Goal: Transaction & Acquisition: Download file/media

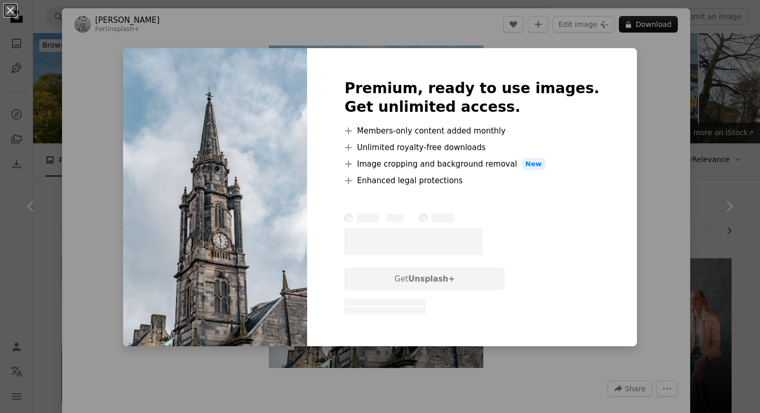
scroll to position [1051, 0]
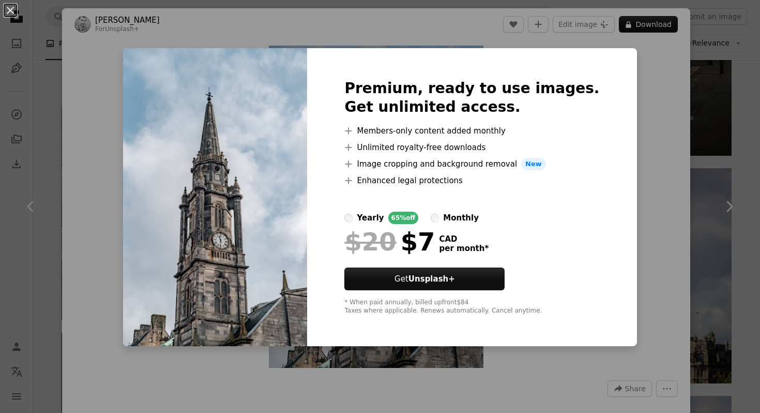
click at [619, 75] on div "An X shape Premium, ready to use images. Get unlimited access. A plus sign Memb…" at bounding box center [380, 206] width 760 height 413
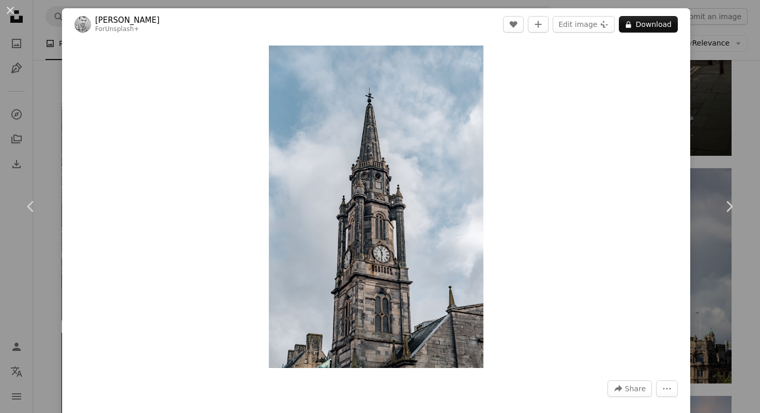
click at [714, 87] on div "An X shape Chevron left Chevron right [PERSON_NAME] For Unsplash+ A heart A plu…" at bounding box center [380, 206] width 760 height 413
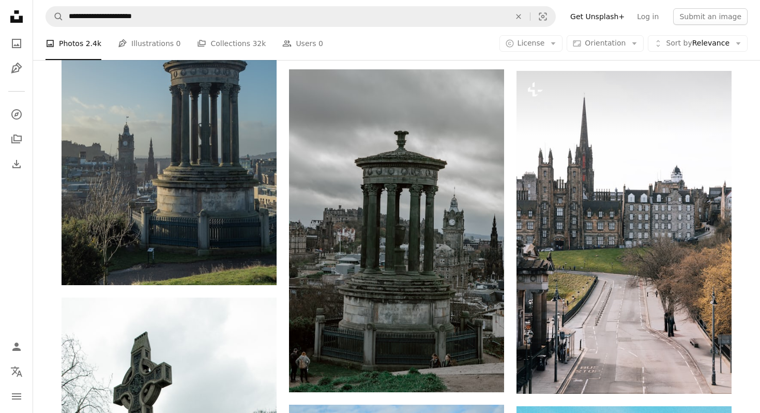
scroll to position [5158, 0]
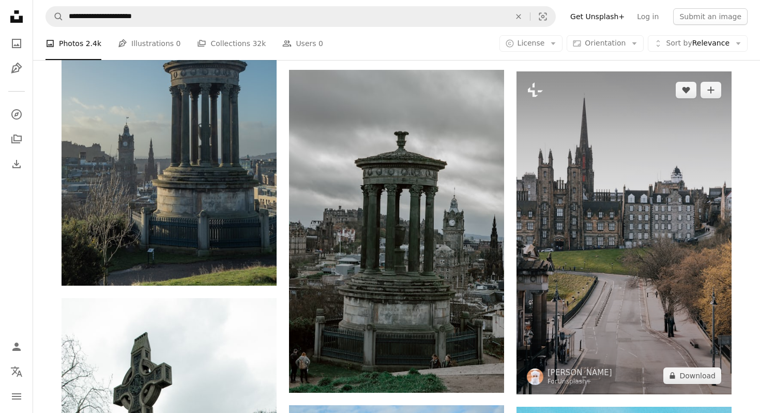
click at [621, 221] on img at bounding box center [624, 232] width 215 height 323
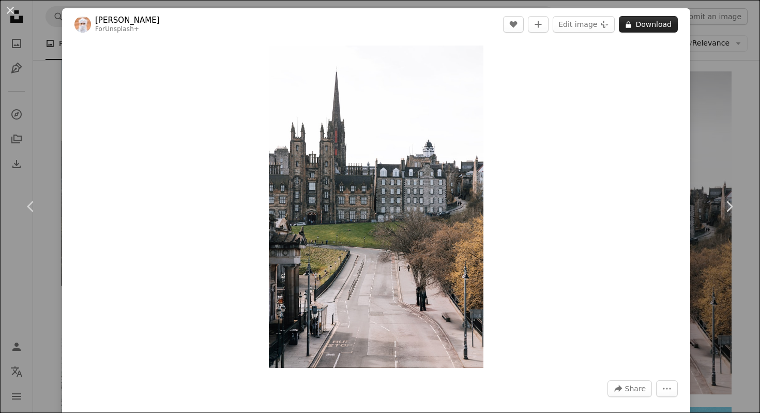
click at [653, 30] on button "A lock Download" at bounding box center [648, 24] width 59 height 17
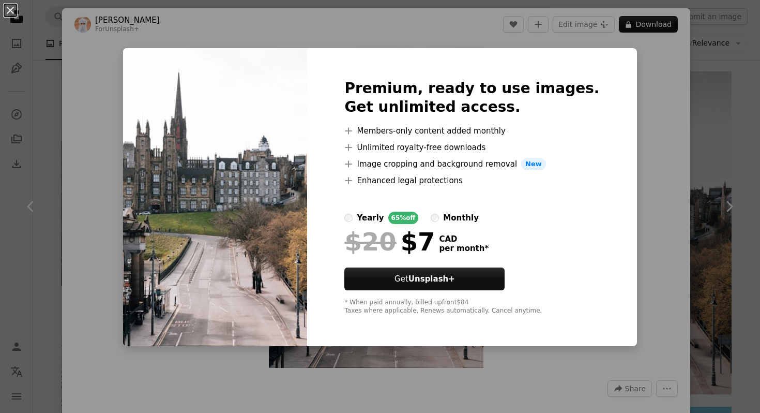
click at [710, 111] on div "An X shape Premium, ready to use images. Get unlimited access. A plus sign Memb…" at bounding box center [380, 206] width 760 height 413
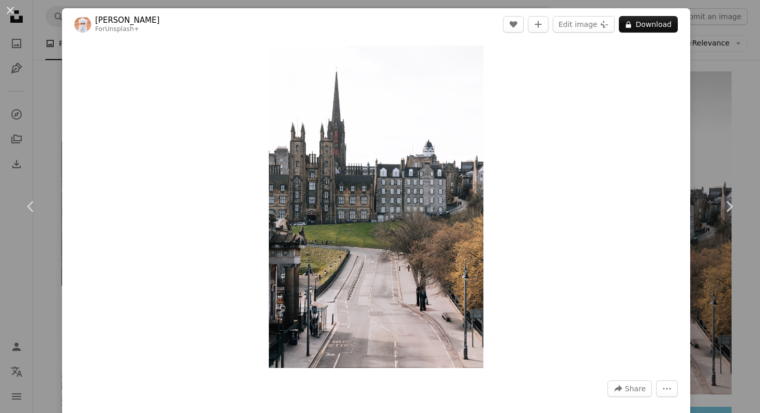
click at [710, 111] on div "An X shape Chevron left Chevron right Ahmed For Unsplash+ A heart A plus sign E…" at bounding box center [380, 206] width 760 height 413
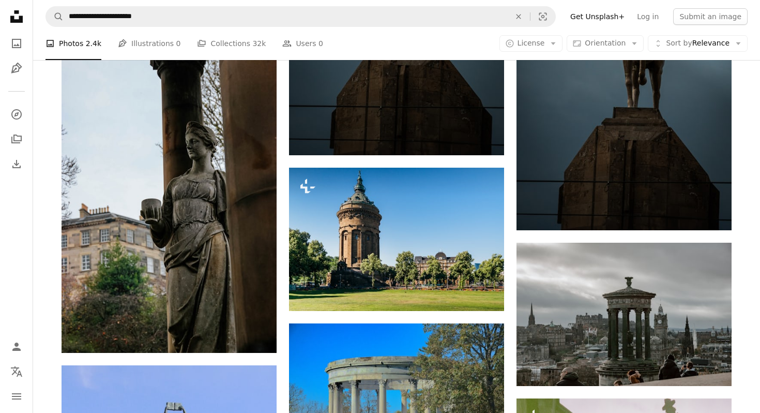
scroll to position [8464, 0]
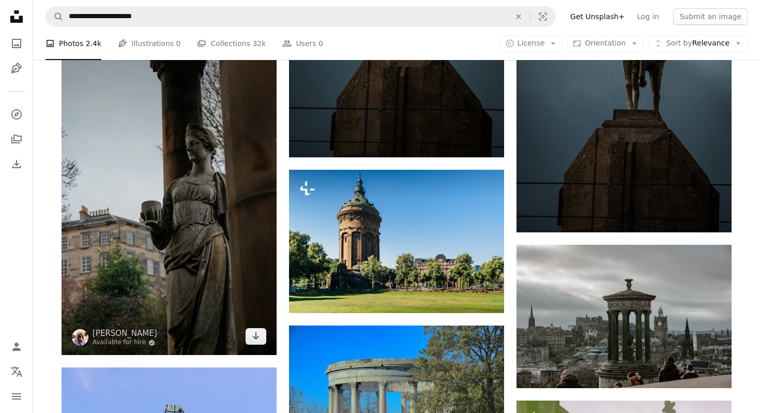
click at [209, 233] on img at bounding box center [169, 193] width 215 height 323
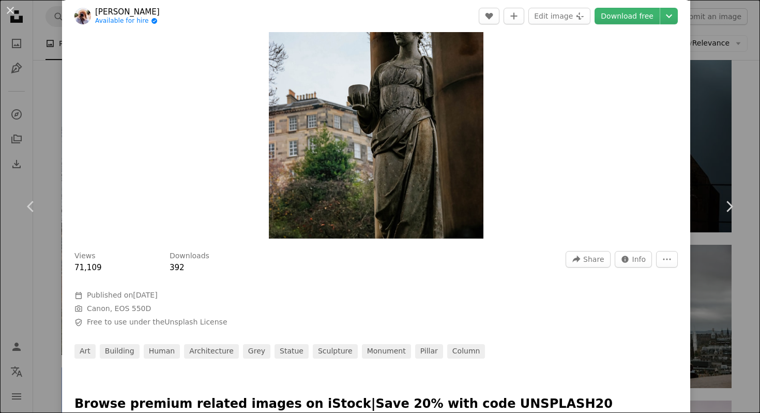
scroll to position [121, 0]
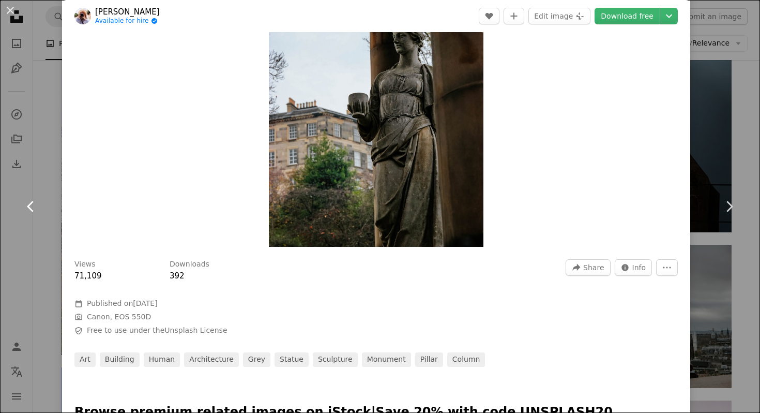
click at [45, 199] on link "Chevron left" at bounding box center [31, 206] width 62 height 99
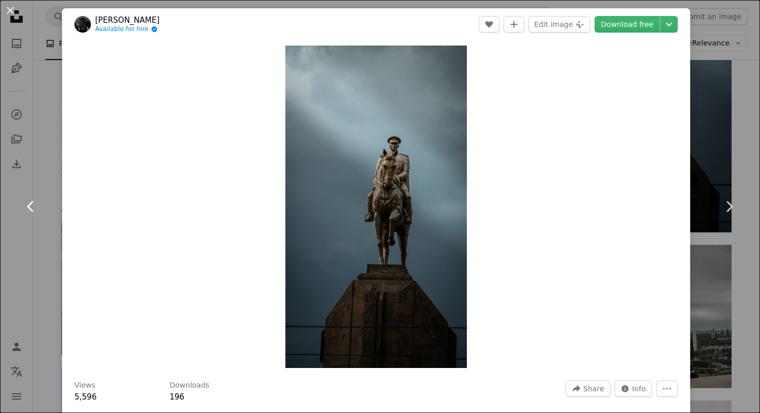
click at [23, 209] on icon "Chevron left" at bounding box center [31, 206] width 17 height 17
click at [0, 238] on link "Chevron left" at bounding box center [31, 206] width 62 height 99
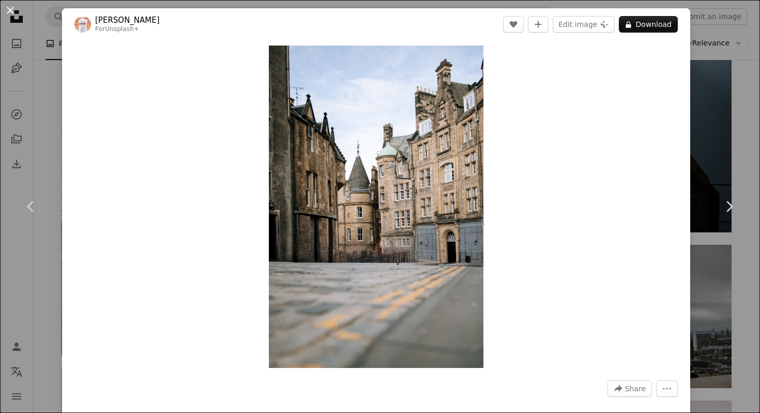
click at [11, 17] on button "An X shape" at bounding box center [10, 10] width 12 height 12
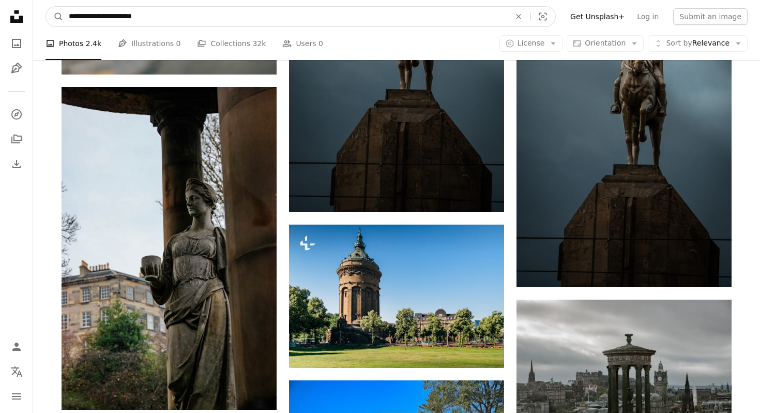
scroll to position [8391, 0]
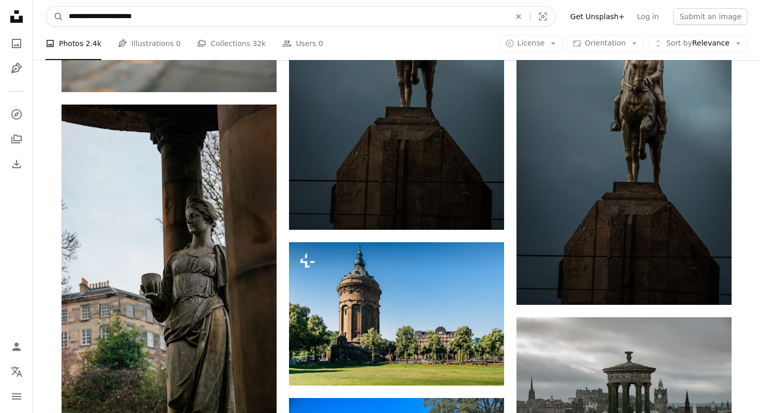
drag, startPoint x: 209, startPoint y: 16, endPoint x: 38, endPoint y: 3, distance: 171.7
click at [38, 3] on nav "**********" at bounding box center [396, 16] width 727 height 33
type input "*********"
click button "A magnifying glass" at bounding box center [55, 17] width 18 height 20
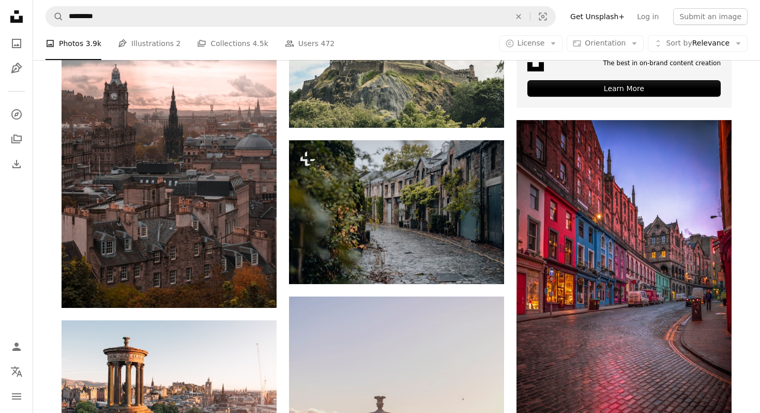
scroll to position [418, 0]
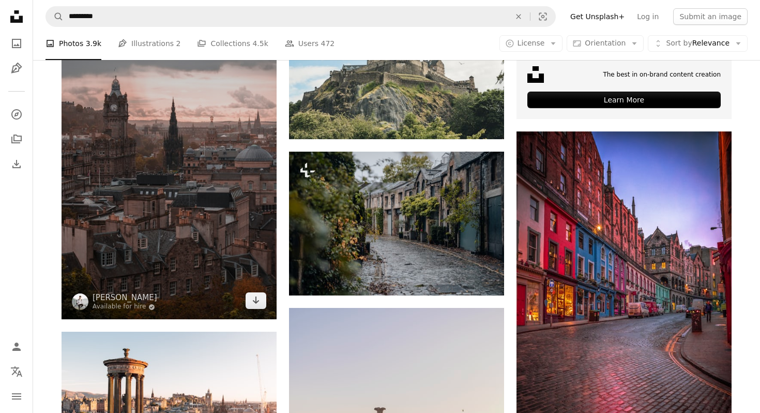
click at [159, 256] on img at bounding box center [169, 157] width 215 height 323
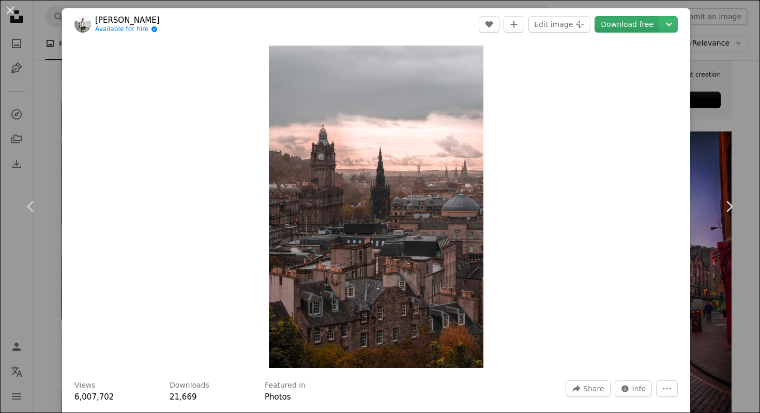
click at [616, 25] on link "Download free" at bounding box center [627, 24] width 65 height 17
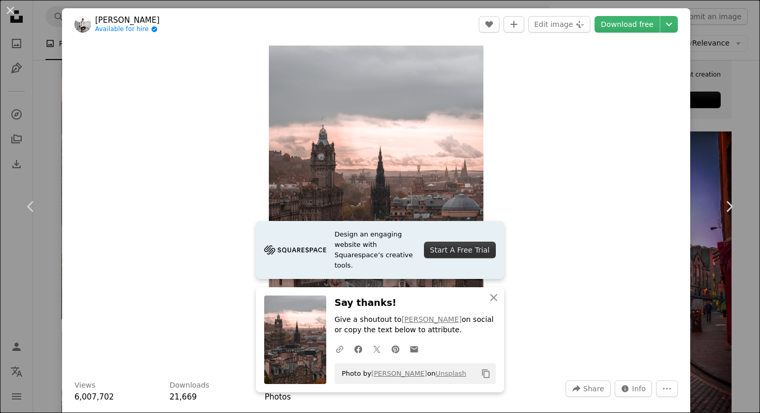
click at [715, 78] on div "An X shape Chevron left Chevron right [PERSON_NAME] Available for hire A checkm…" at bounding box center [380, 206] width 760 height 413
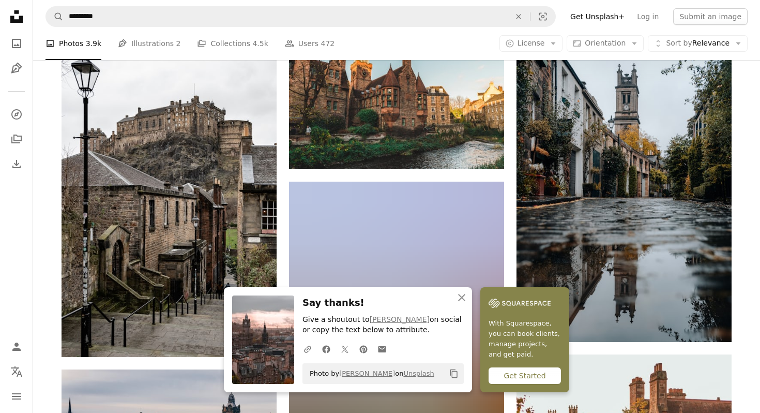
scroll to position [1030, 0]
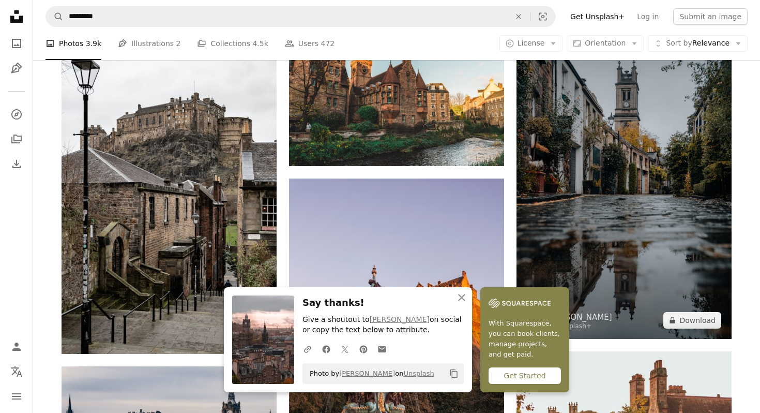
click at [608, 174] on img at bounding box center [624, 177] width 215 height 323
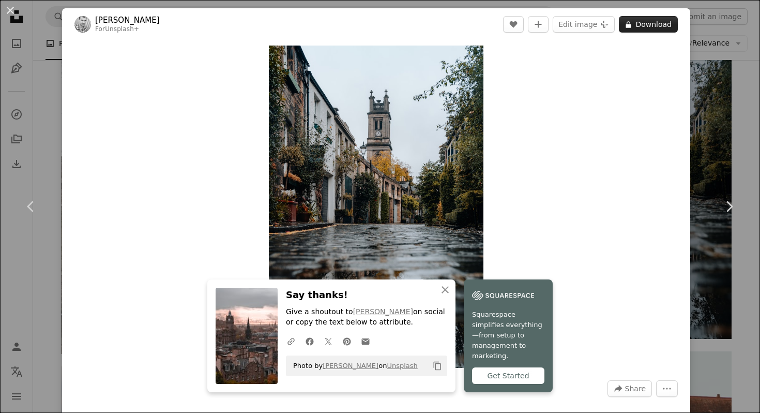
click at [647, 24] on button "A lock Download" at bounding box center [648, 24] width 59 height 17
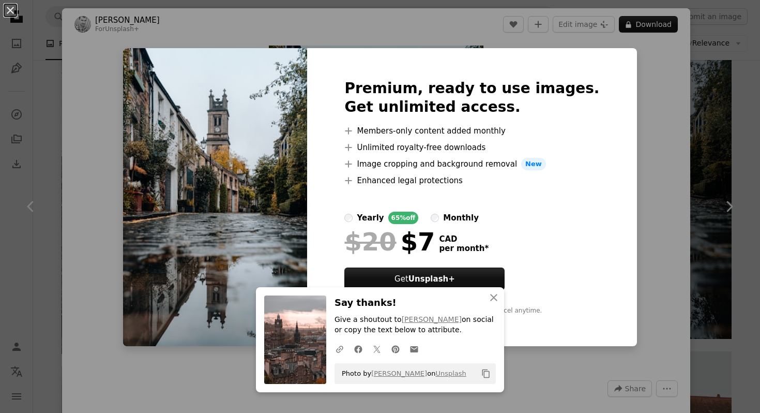
click at [730, 107] on div "An X shape Premium, ready to use images. Get unlimited access. A plus sign Memb…" at bounding box center [380, 206] width 760 height 413
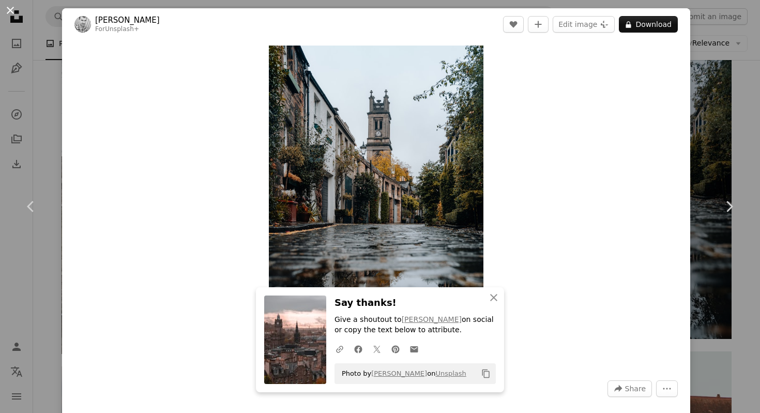
click at [14, 15] on button "An X shape" at bounding box center [10, 10] width 12 height 12
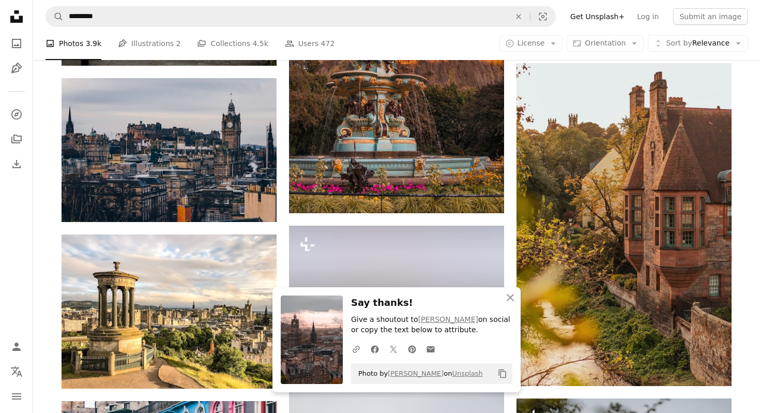
scroll to position [1351, 0]
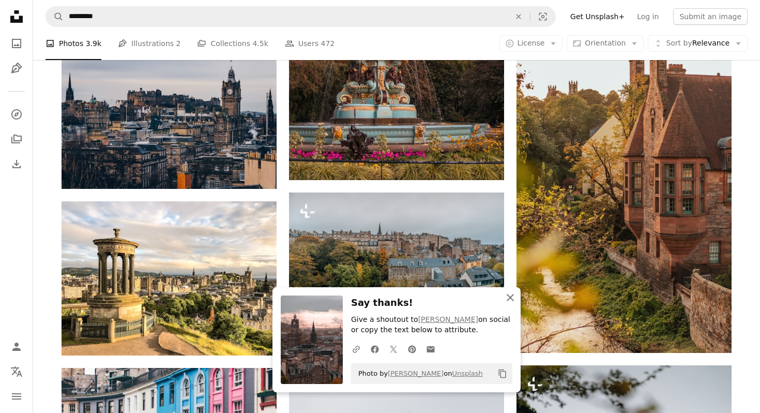
click at [513, 296] on icon "An X shape" at bounding box center [510, 297] width 12 height 12
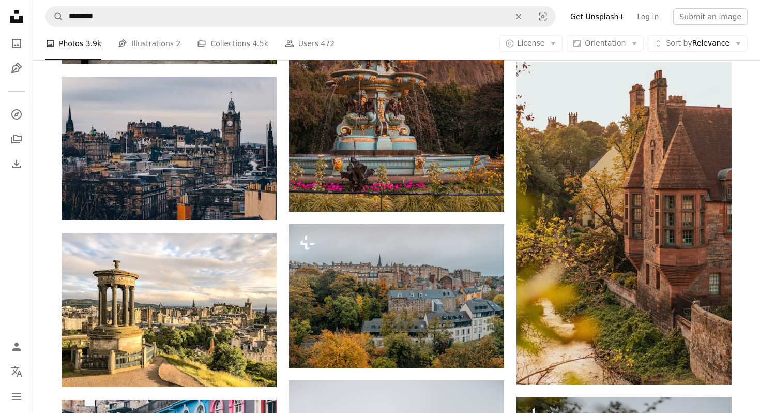
scroll to position [1314, 0]
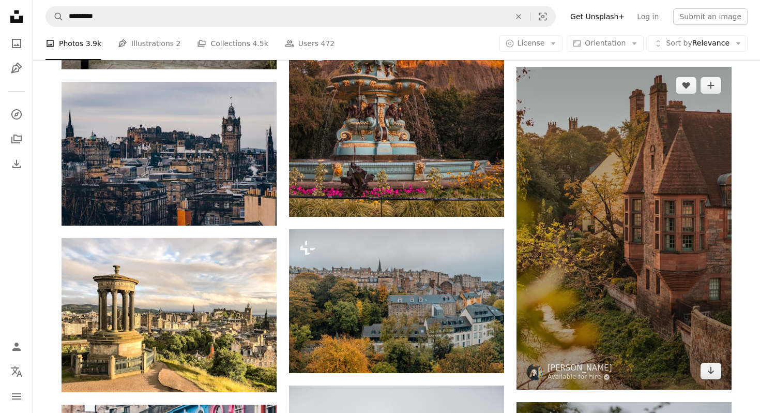
click at [597, 286] on img at bounding box center [624, 228] width 215 height 323
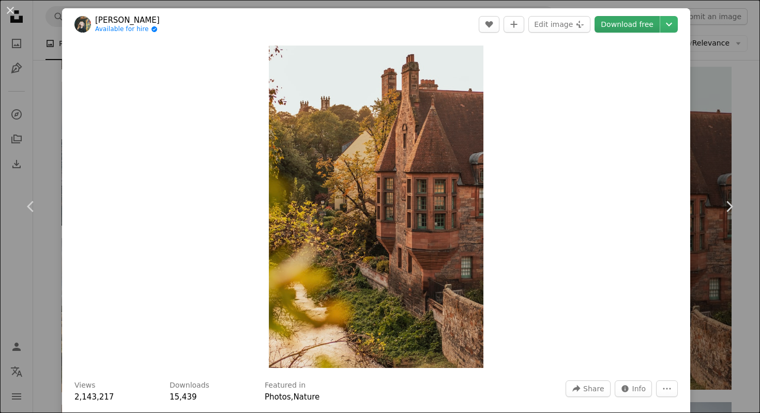
click at [620, 24] on link "Download free" at bounding box center [627, 24] width 65 height 17
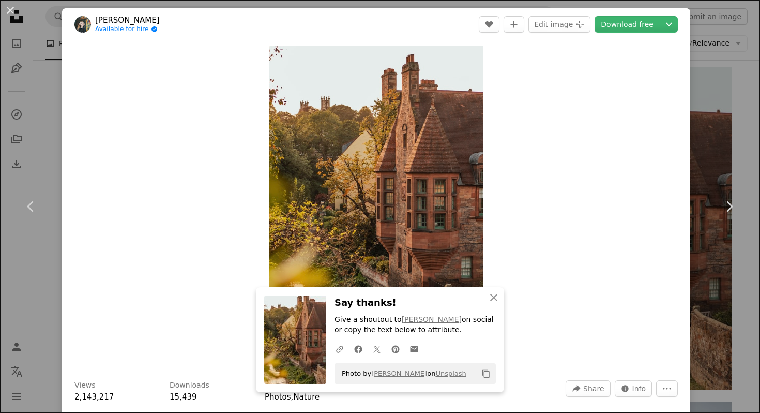
click at [47, 150] on div "An X shape Chevron left Chevron right [PERSON_NAME] Available for hire A checkm…" at bounding box center [380, 206] width 760 height 413
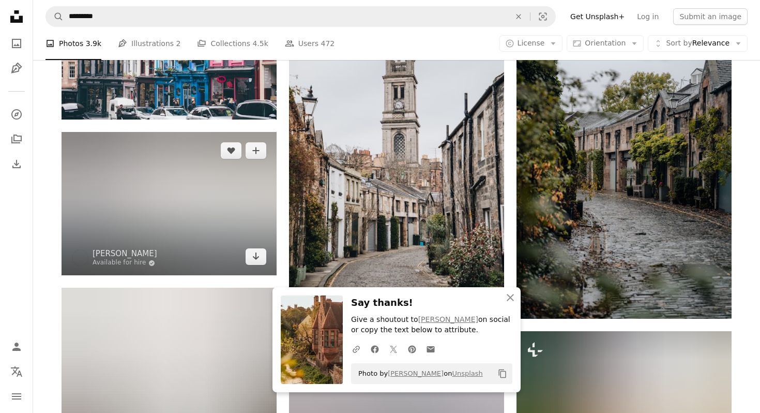
scroll to position [1709, 0]
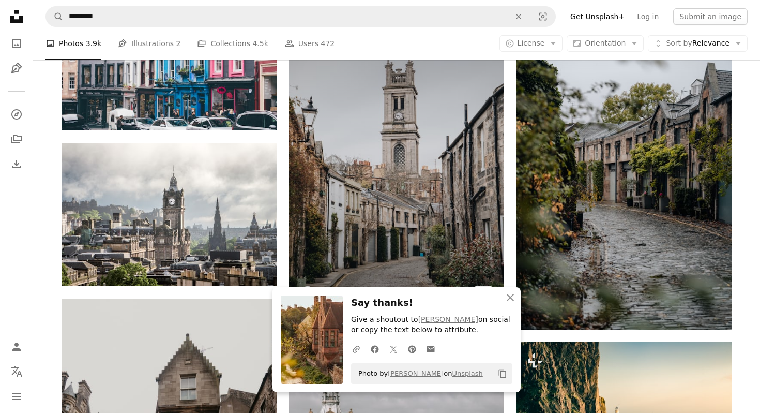
click at [368, 195] on img at bounding box center [396, 151] width 215 height 323
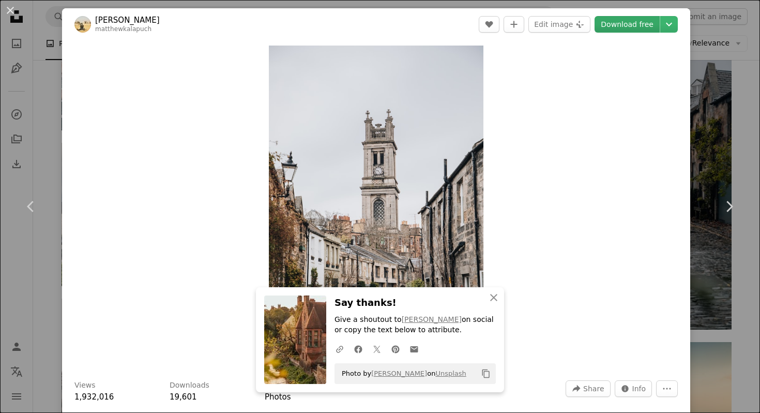
click at [637, 24] on link "Download free" at bounding box center [627, 24] width 65 height 17
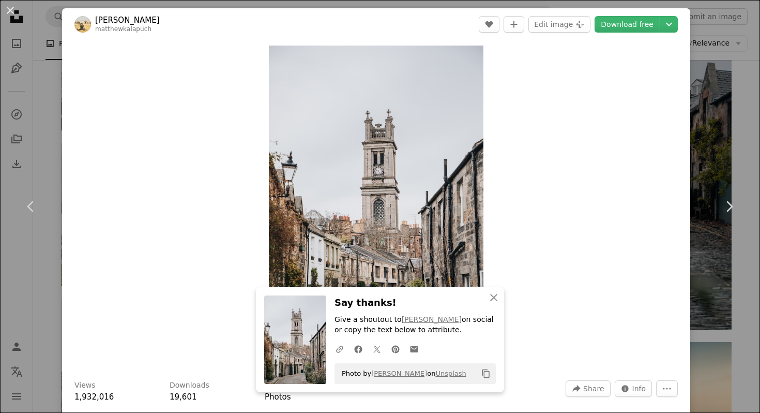
click at [739, 62] on div "An X shape Chevron left Chevron right [PERSON_NAME] matthewkalapuch A heart A p…" at bounding box center [380, 206] width 760 height 413
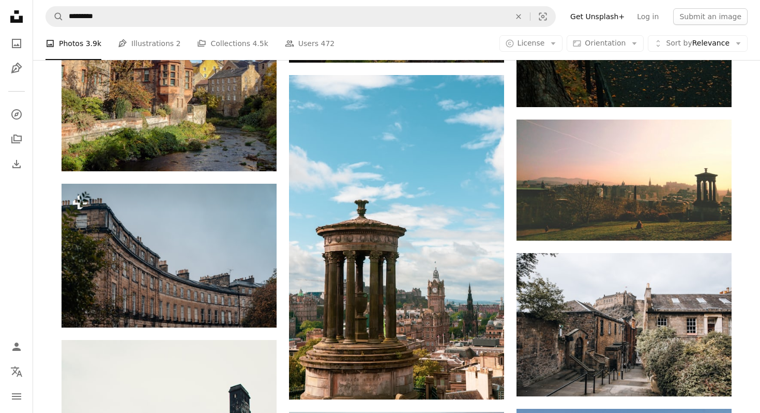
scroll to position [4921, 0]
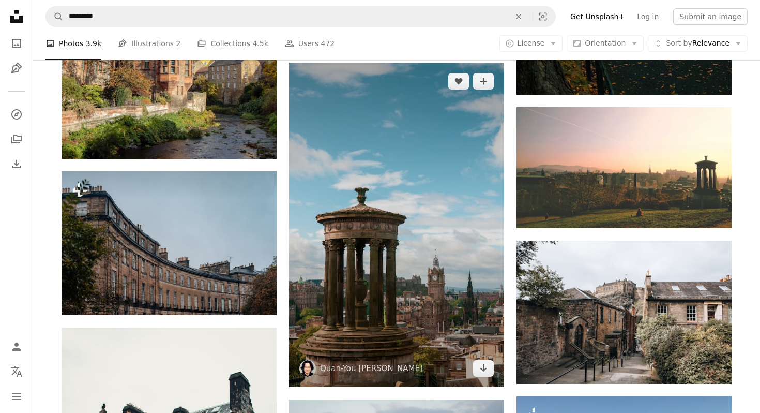
click at [380, 258] on img at bounding box center [396, 225] width 215 height 324
